Goal: Information Seeking & Learning: Learn about a topic

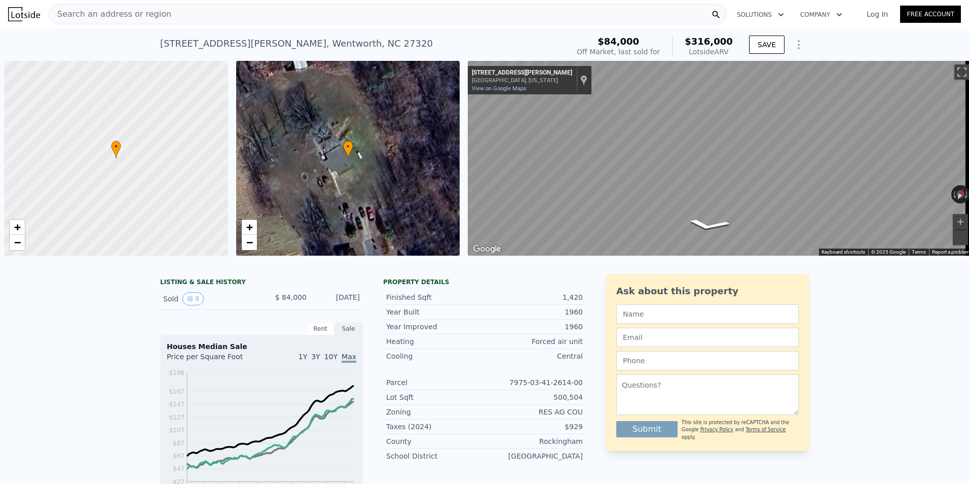
click at [134, 16] on span "Search an address or region" at bounding box center [110, 14] width 122 height 12
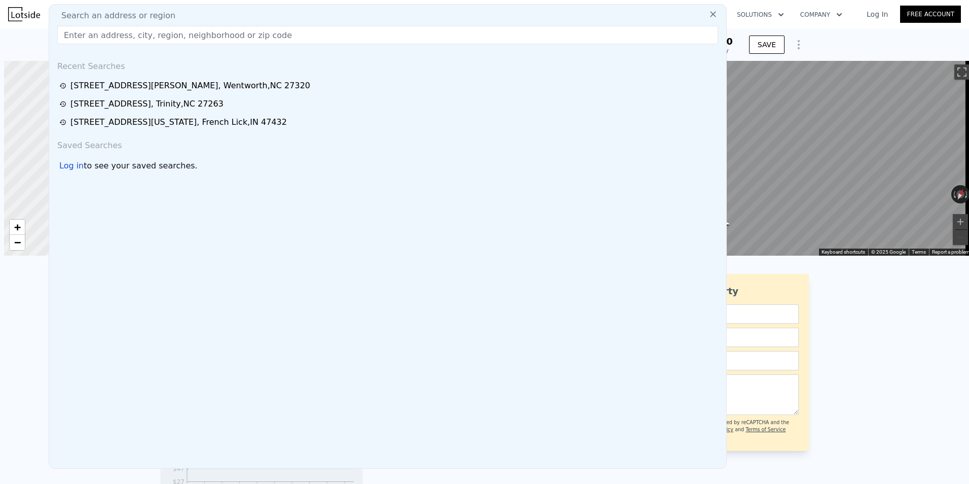
scroll to position [0, 600]
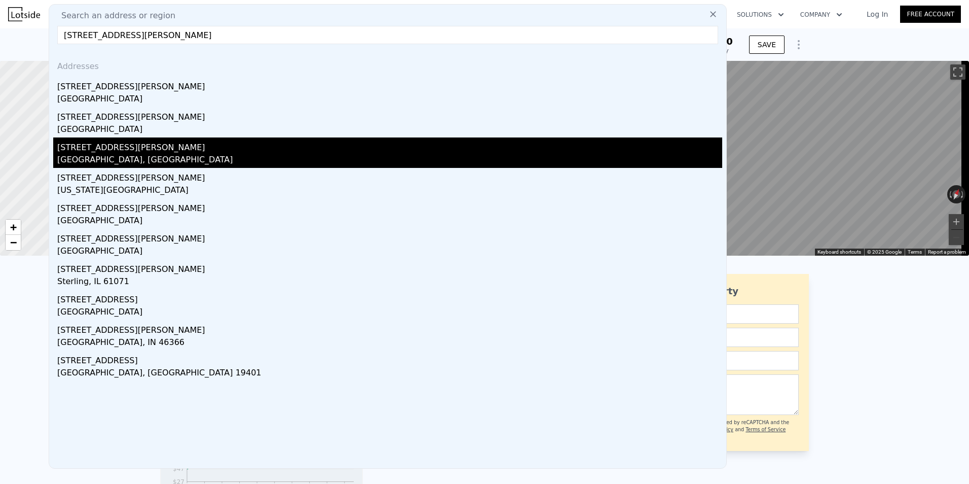
type input "[STREET_ADDRESS][PERSON_NAME]"
click at [117, 143] on div "[STREET_ADDRESS][PERSON_NAME]" at bounding box center [389, 145] width 665 height 16
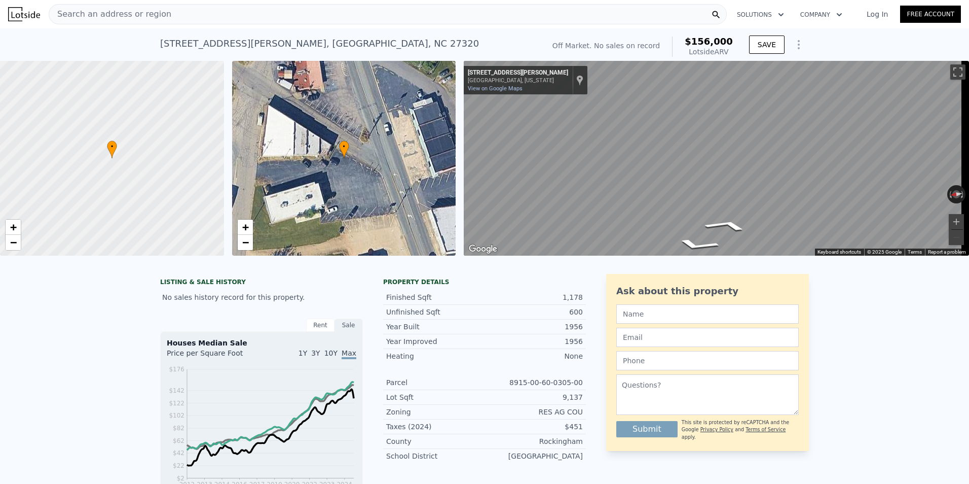
click at [129, 16] on span "Search an address or region" at bounding box center [110, 14] width 122 height 12
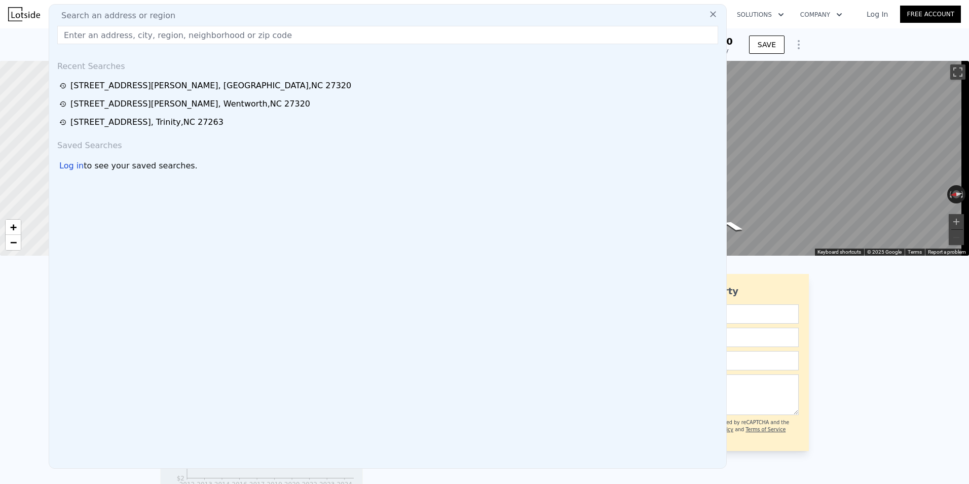
click at [100, 35] on input "text" at bounding box center [387, 35] width 661 height 18
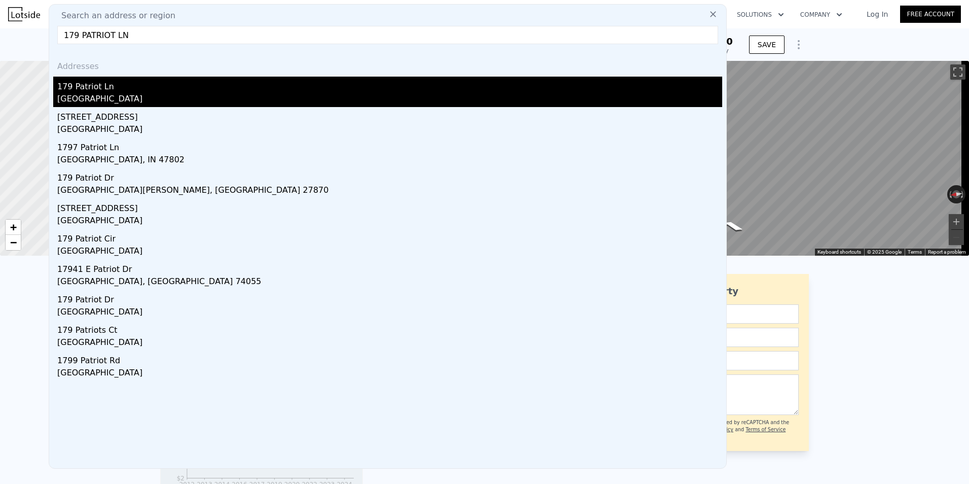
type input "179 PATRIOT LN"
click at [98, 97] on div "[GEOGRAPHIC_DATA]" at bounding box center [389, 100] width 665 height 14
